Goal: Information Seeking & Learning: Understand process/instructions

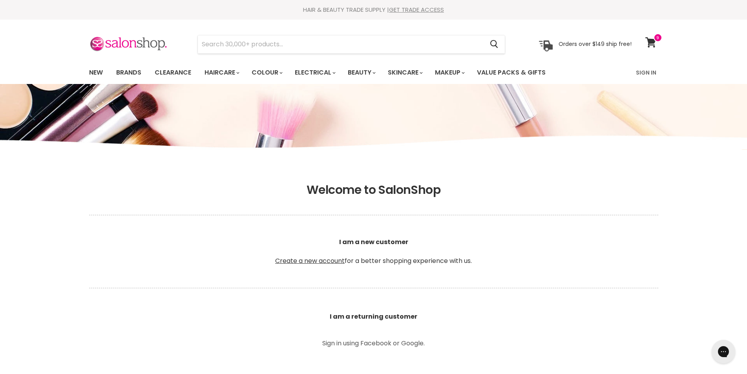
type input "charlieplace50@outlook.com.au"
click at [648, 73] on link "Sign In" at bounding box center [646, 72] width 30 height 16
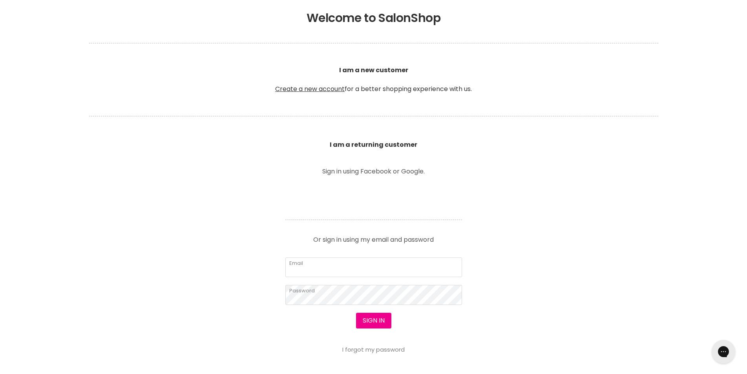
scroll to position [236, 0]
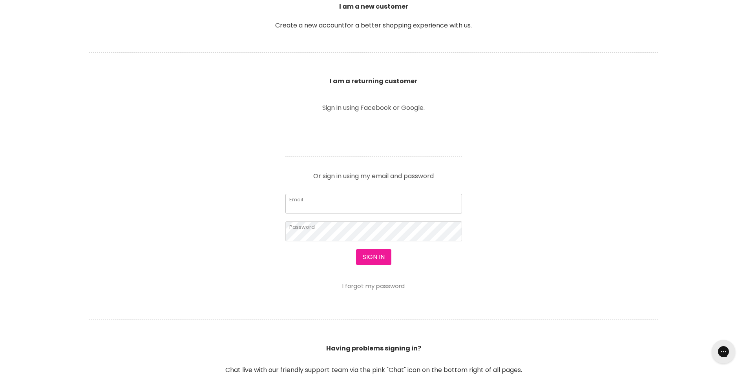
type input "[EMAIL_ADDRESS][DOMAIN_NAME]"
click at [376, 256] on button "Sign in" at bounding box center [373, 257] width 35 height 16
click at [374, 261] on button "Sign in" at bounding box center [373, 257] width 35 height 16
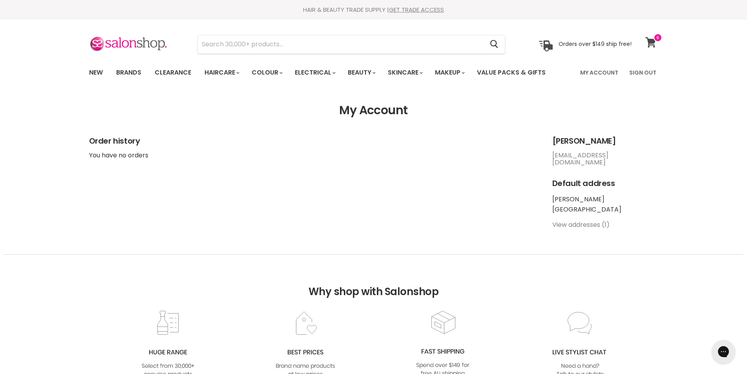
click at [651, 42] on icon at bounding box center [651, 42] width 11 height 10
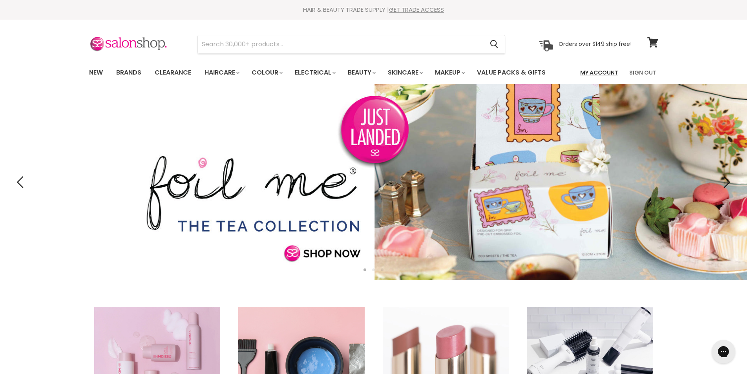
click at [595, 73] on link "My Account" at bounding box center [600, 72] width 48 height 16
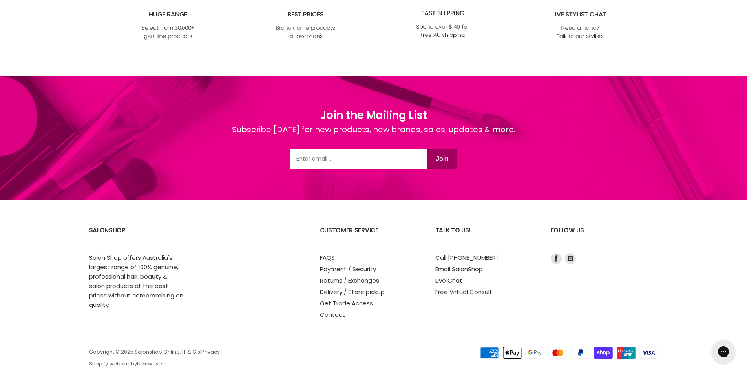
scroll to position [377, 0]
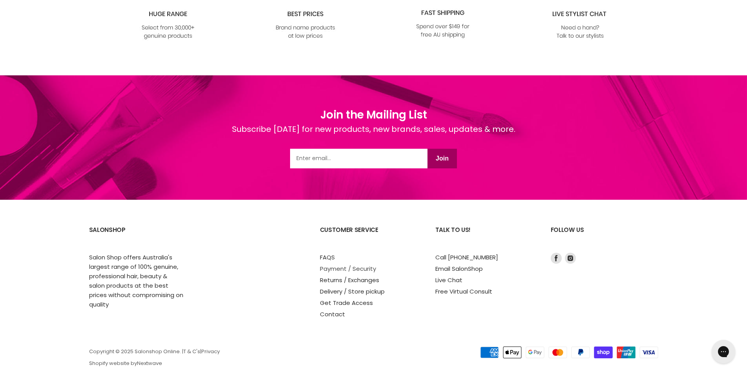
click at [342, 265] on link "Payment / Security" at bounding box center [348, 269] width 56 height 8
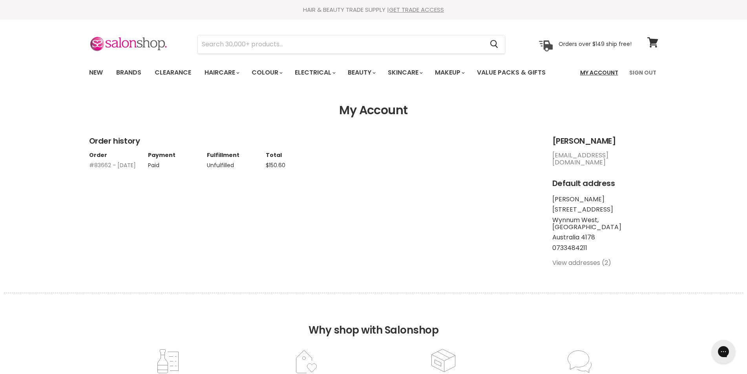
click at [604, 73] on link "My Account" at bounding box center [600, 72] width 48 height 16
click at [414, 9] on link "GET TRADE ACCESS" at bounding box center [416, 9] width 55 height 8
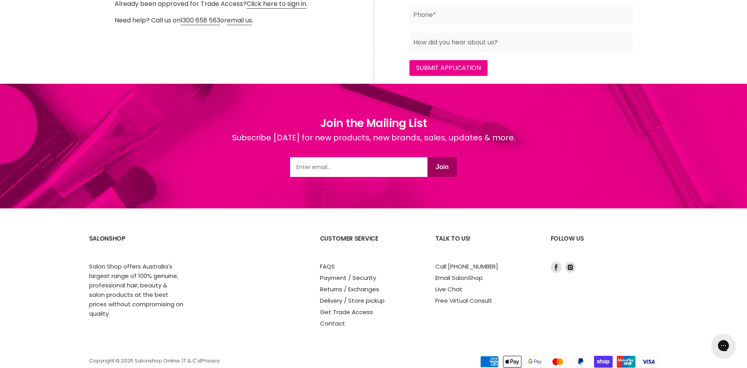
scroll to position [450, 0]
